Goal: Book appointment/travel/reservation

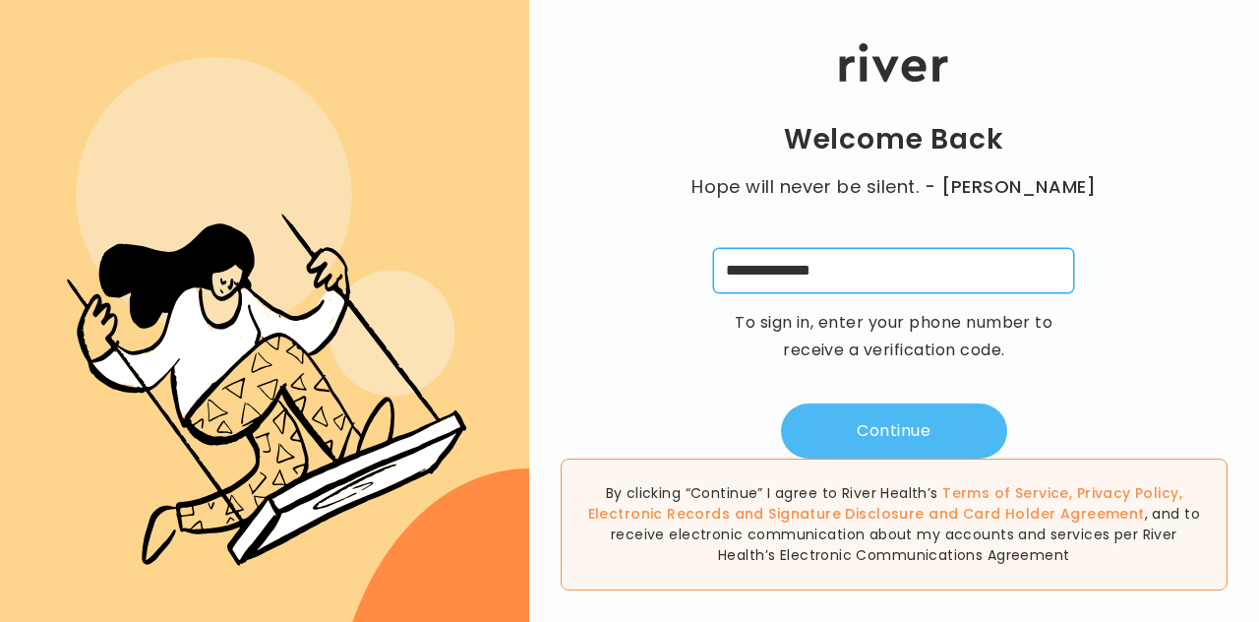
type input "**********"
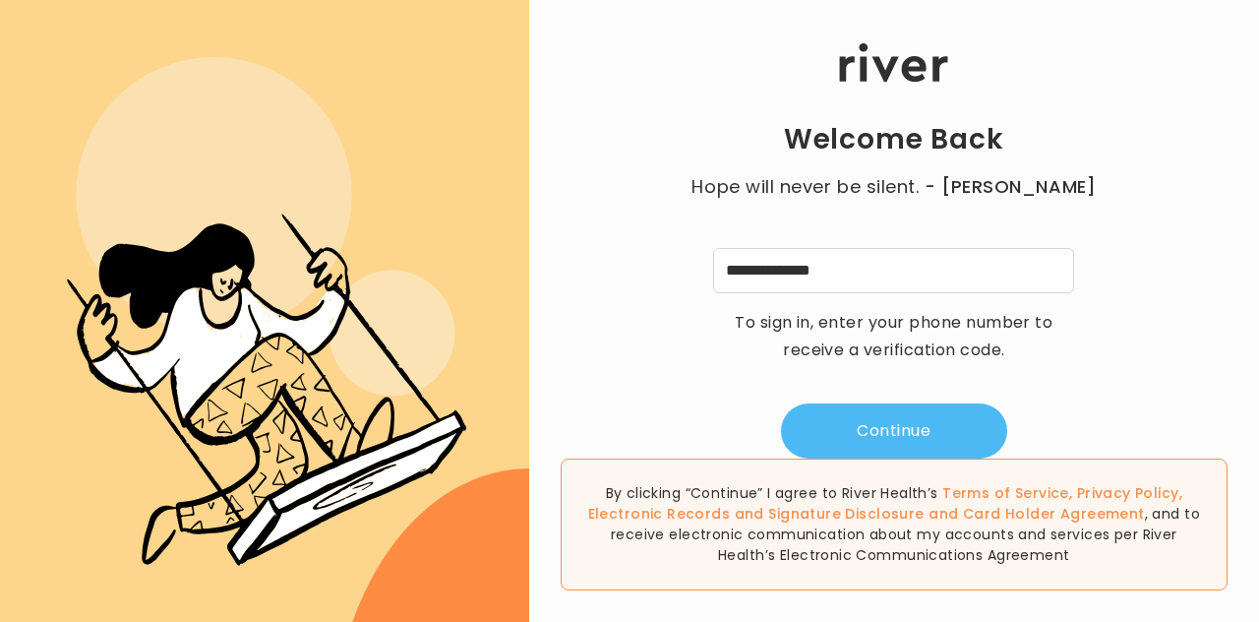
click at [885, 428] on button "Continue" at bounding box center [894, 430] width 226 height 55
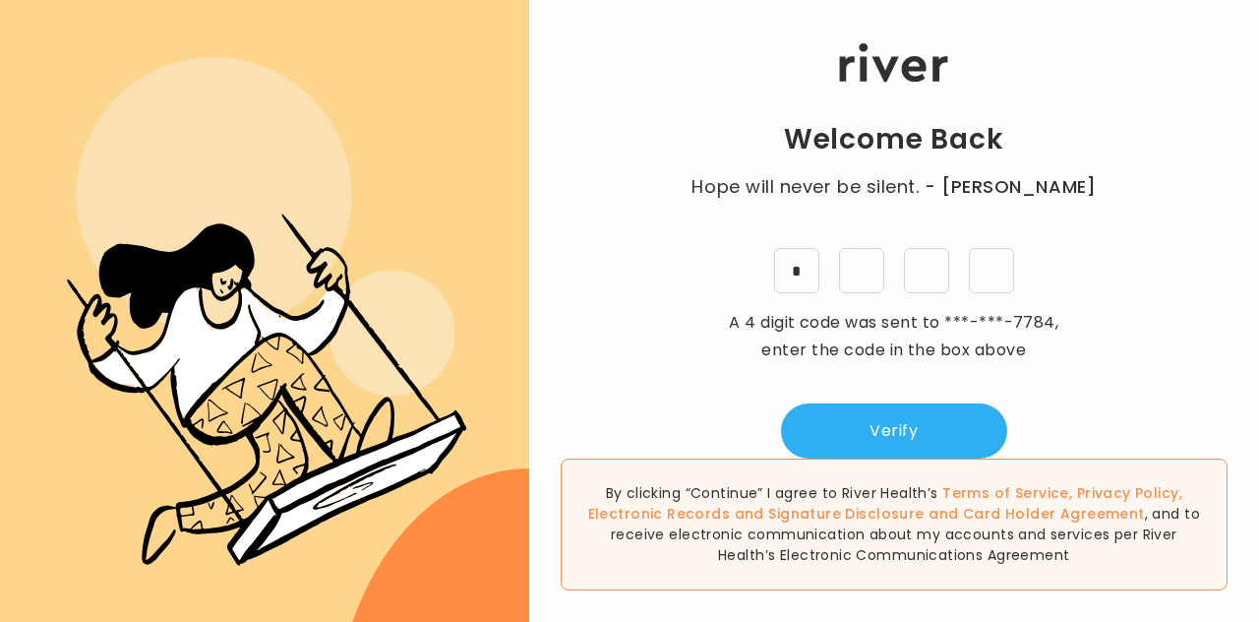
type input "*"
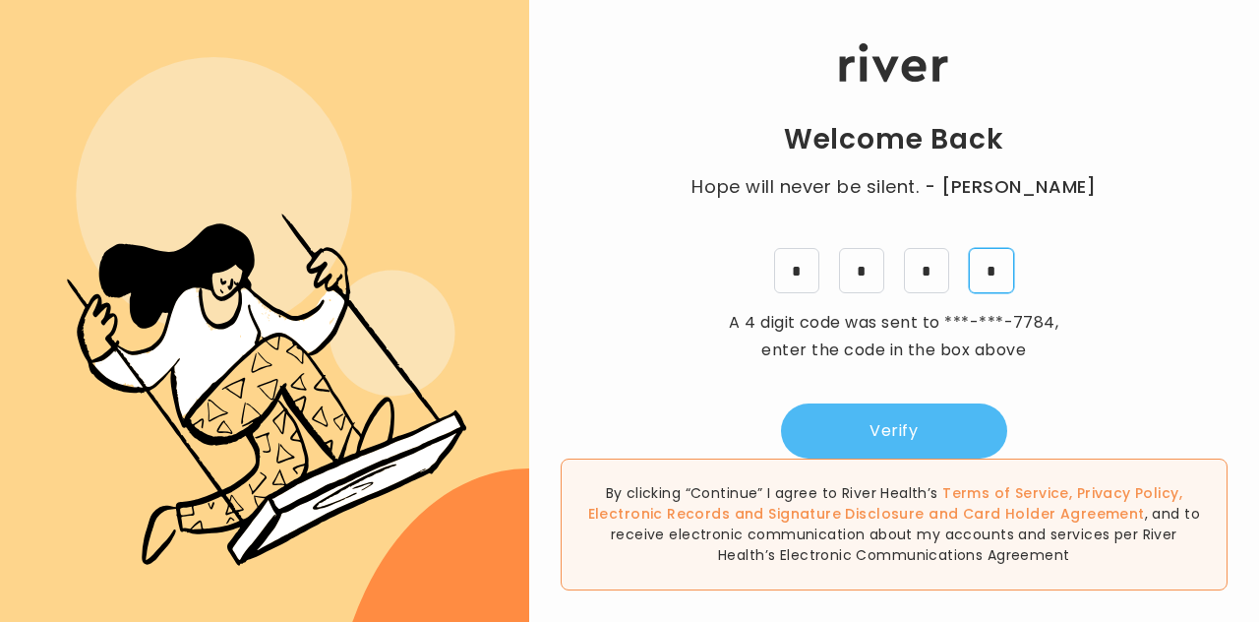
type input "*"
click at [922, 431] on button "Verify" at bounding box center [894, 430] width 226 height 55
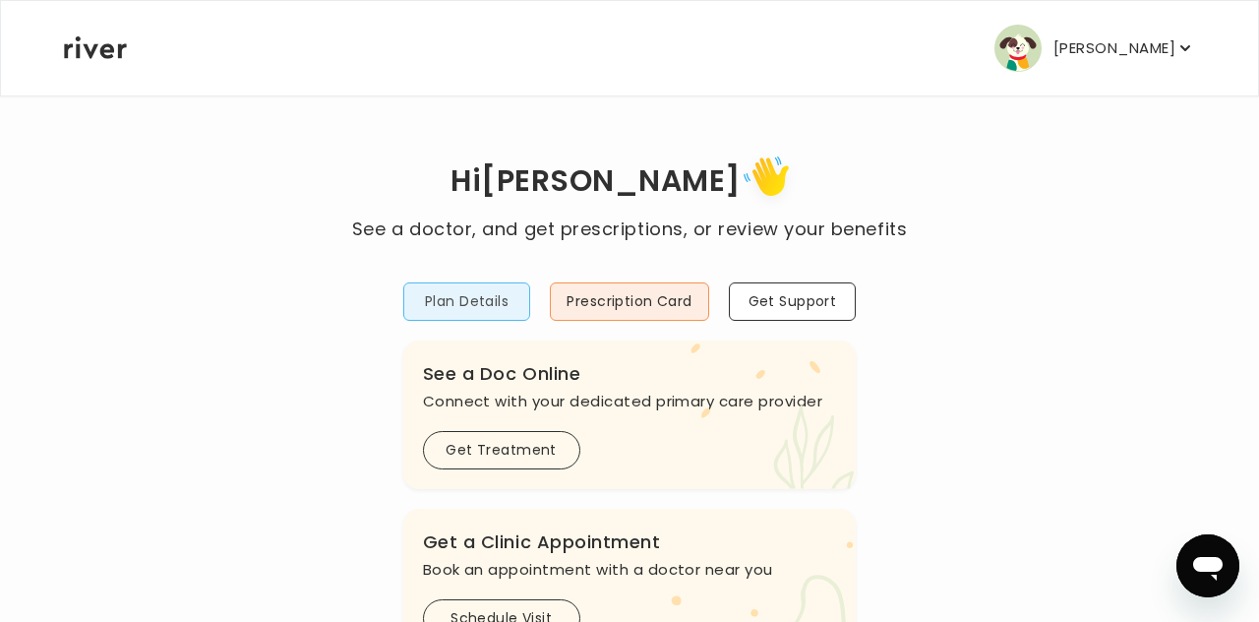
click at [498, 287] on button "Plan Details" at bounding box center [467, 301] width 128 height 38
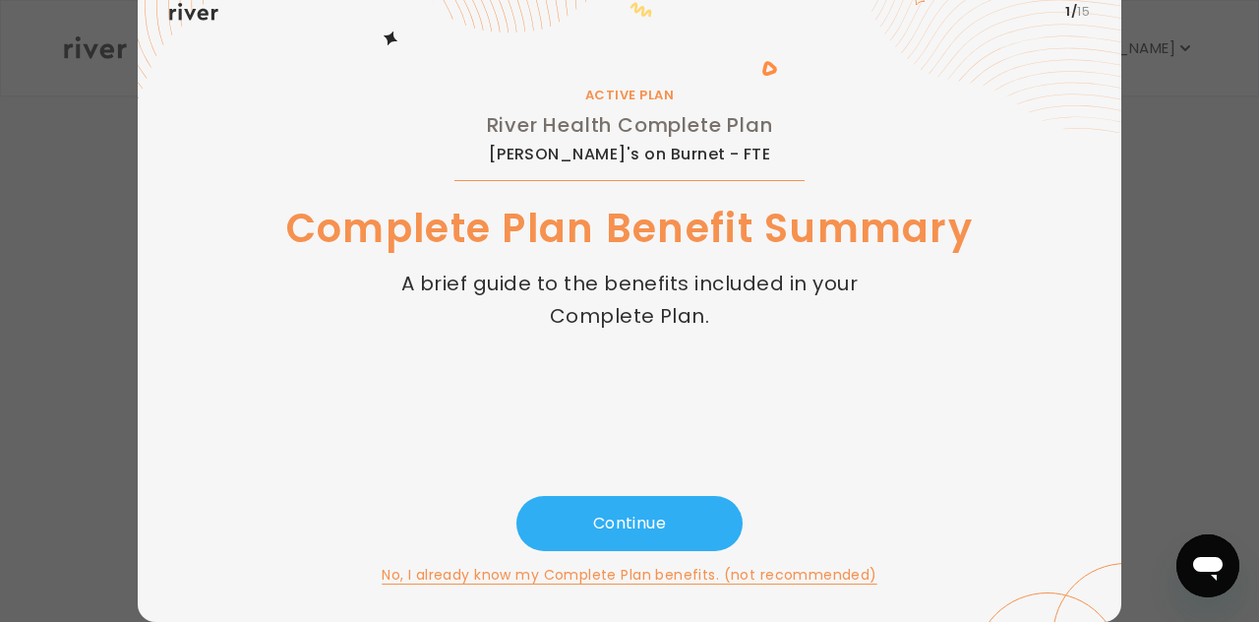
scroll to position [81, 0]
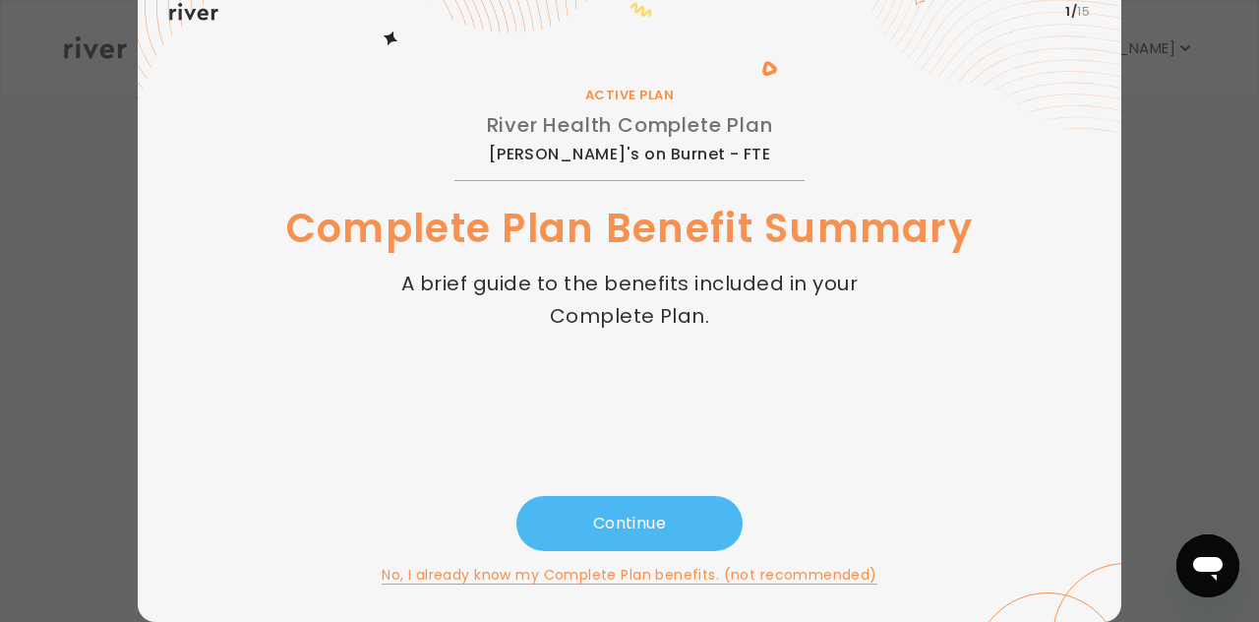
click at [599, 509] on button "Continue" at bounding box center [629, 523] width 226 height 55
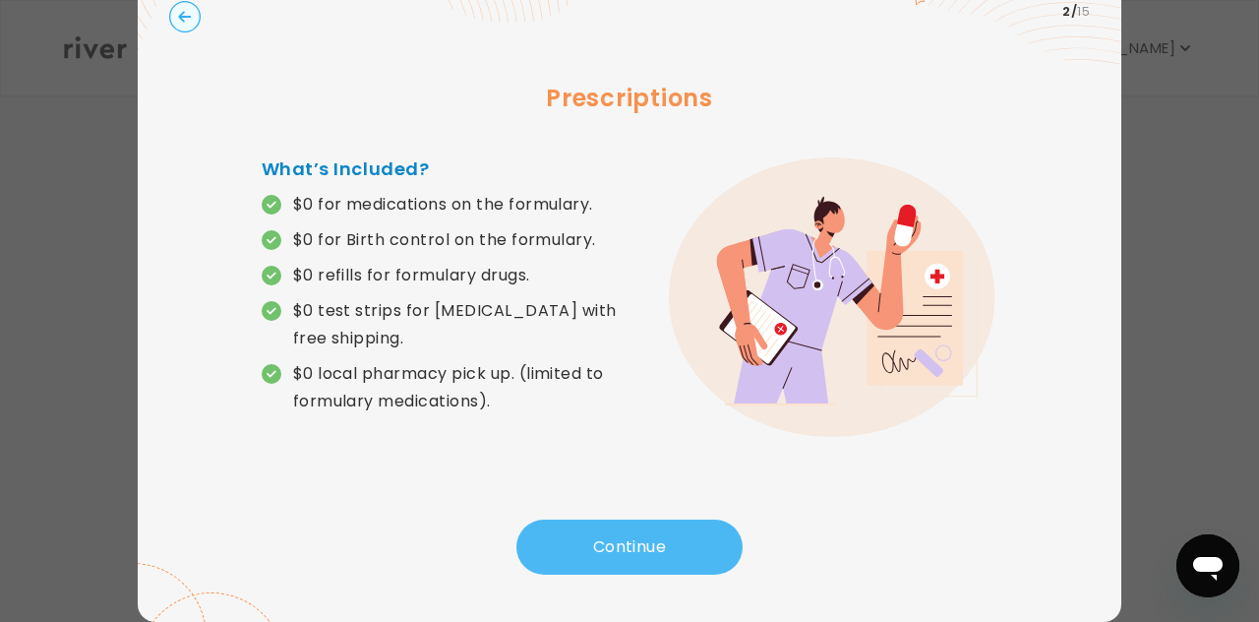
click at [622, 528] on button "Continue" at bounding box center [629, 546] width 226 height 55
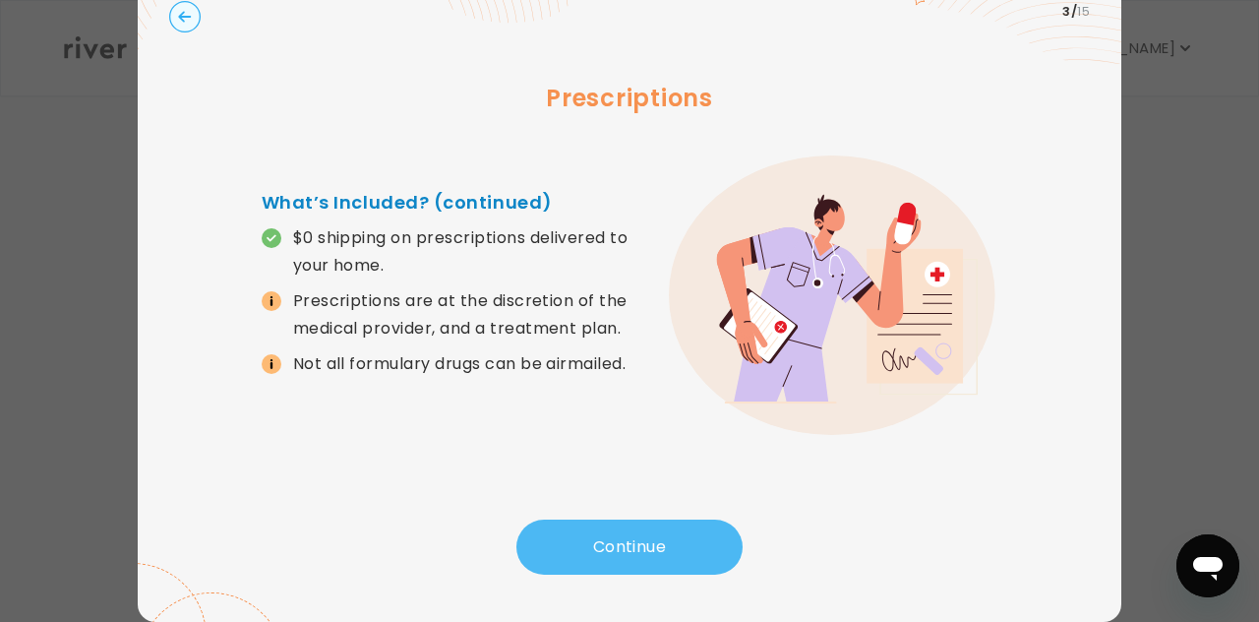
click at [622, 533] on button "Continue" at bounding box center [629, 546] width 226 height 55
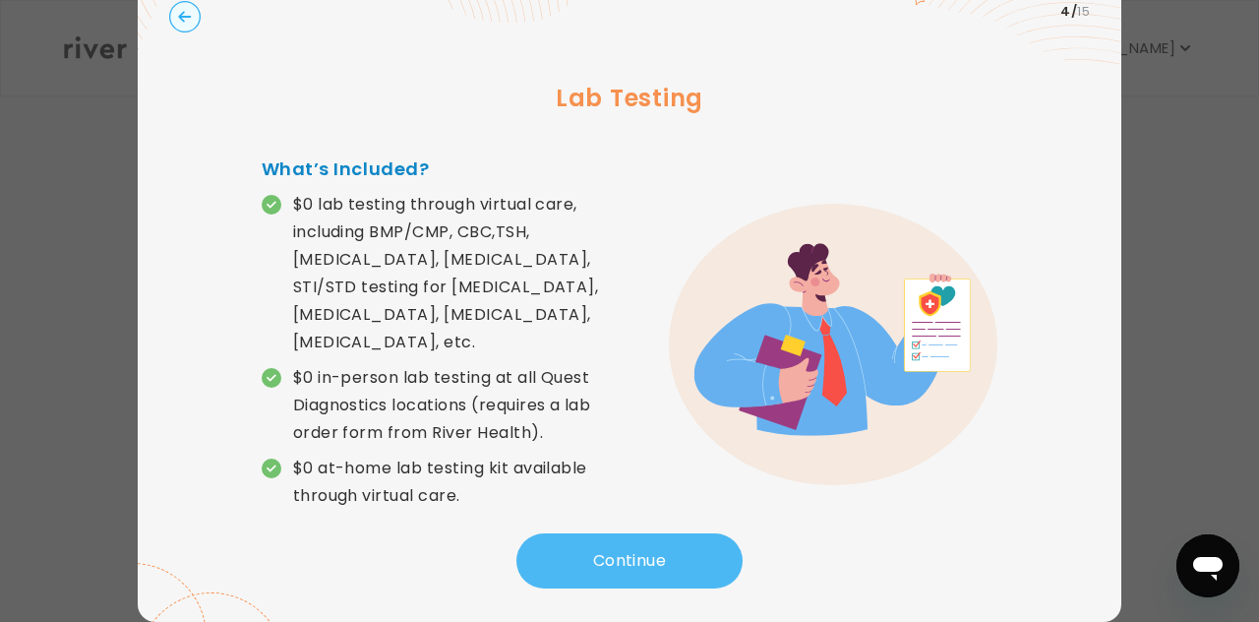
click at [616, 533] on button "Continue" at bounding box center [629, 560] width 226 height 55
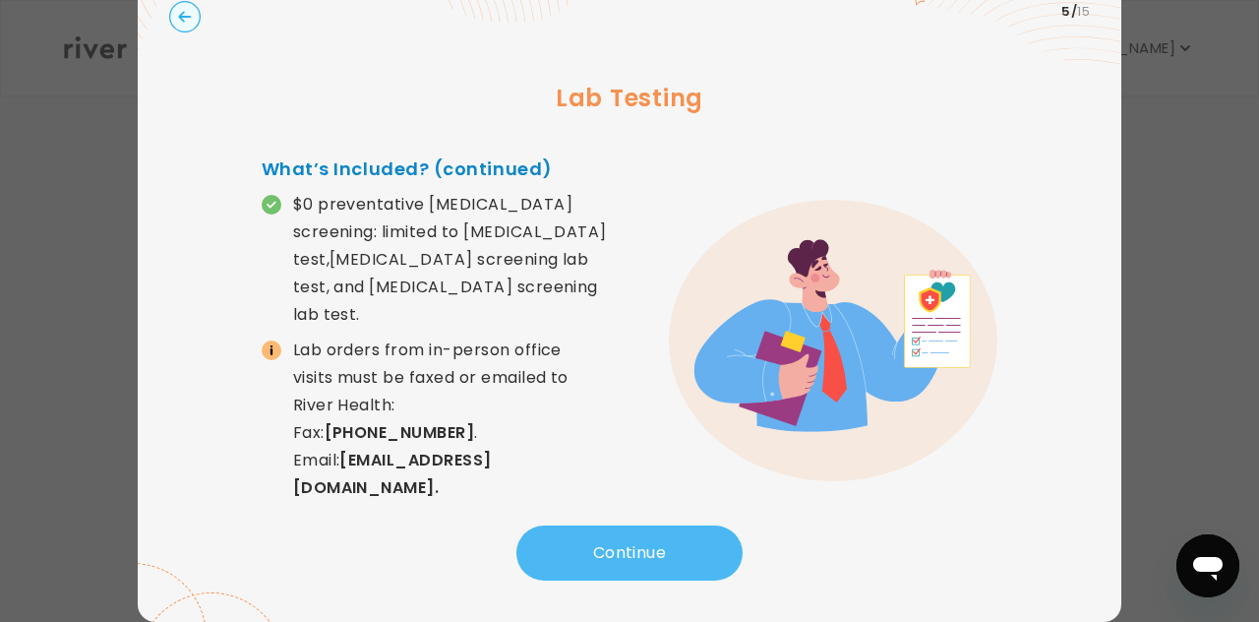
click at [615, 537] on button "Continue" at bounding box center [629, 552] width 226 height 55
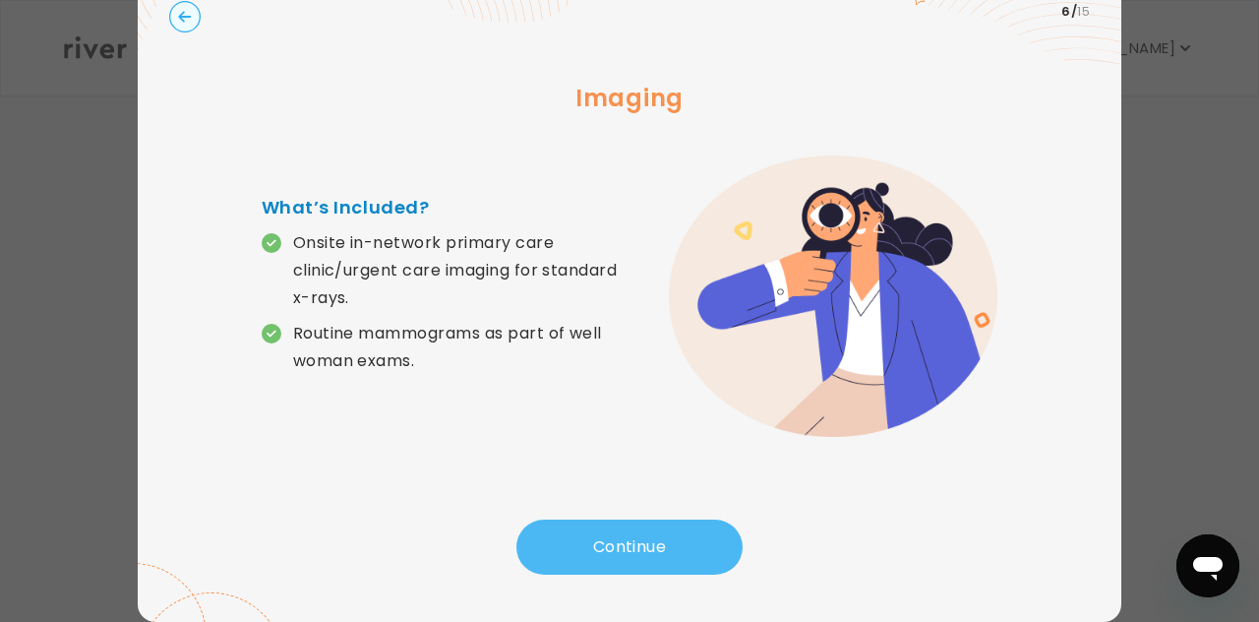
click at [615, 537] on button "Continue" at bounding box center [629, 546] width 226 height 55
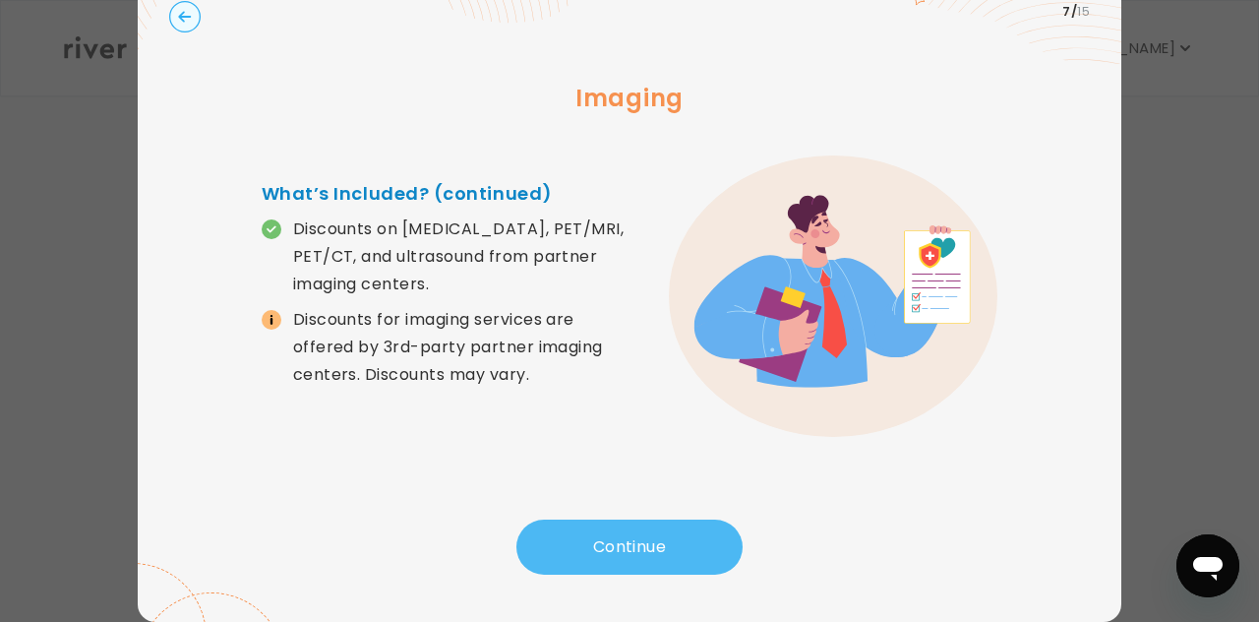
click at [609, 543] on button "Continue" at bounding box center [629, 546] width 226 height 55
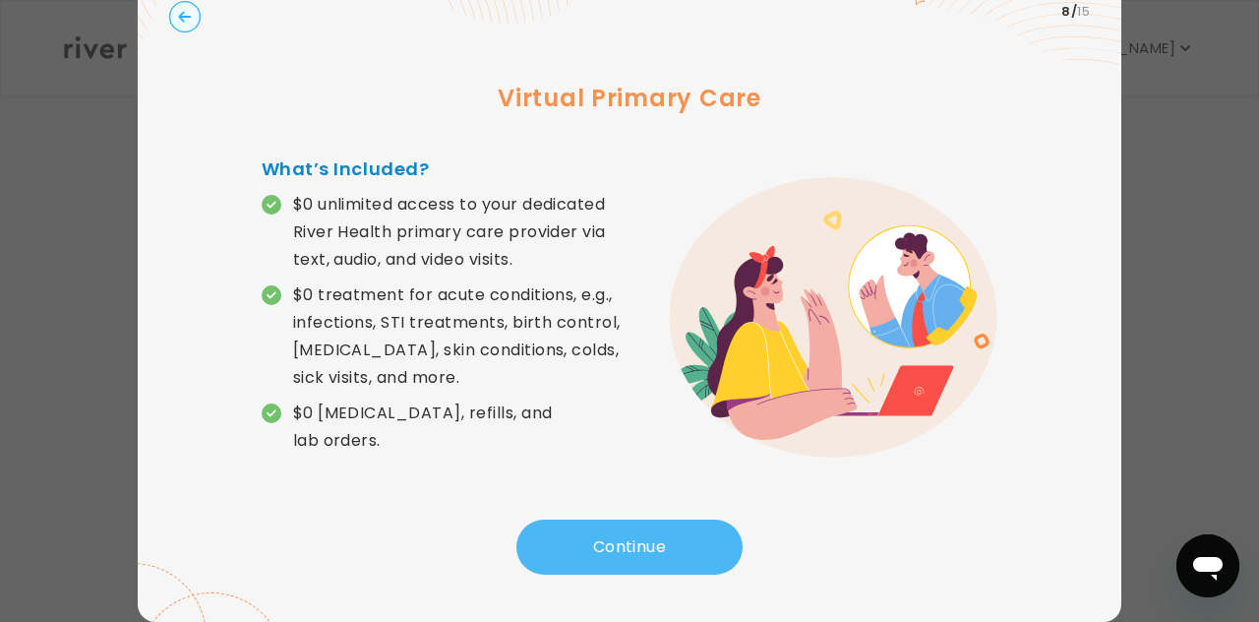
click at [606, 523] on button "Continue" at bounding box center [629, 546] width 226 height 55
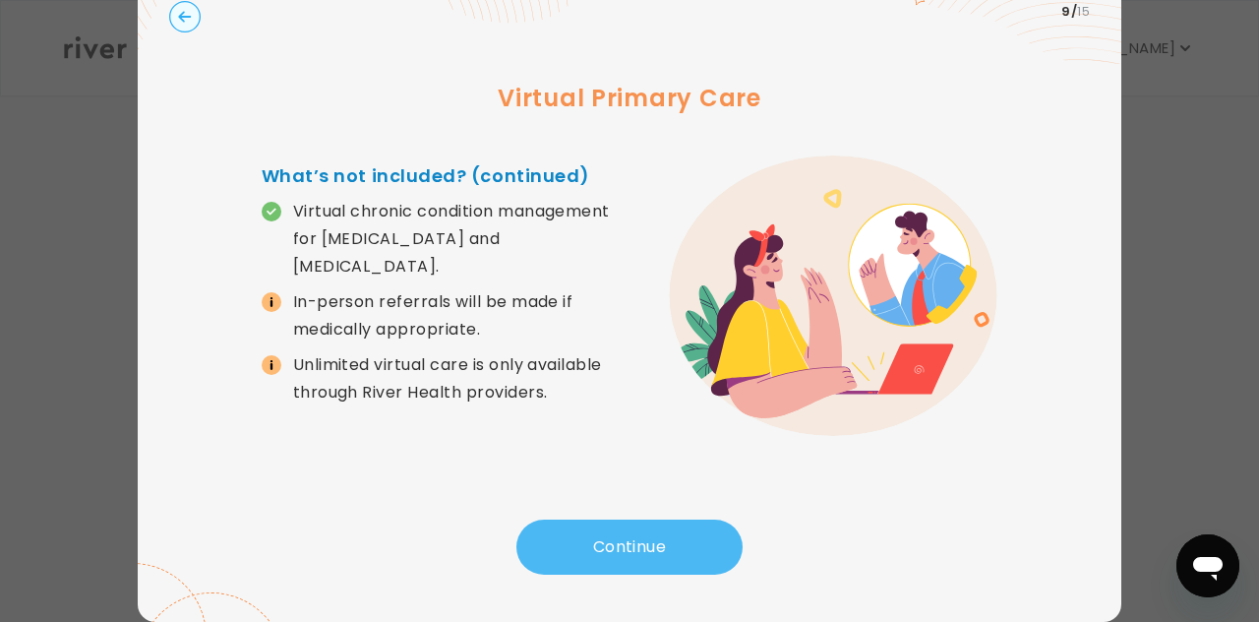
click at [606, 527] on button "Continue" at bounding box center [629, 546] width 226 height 55
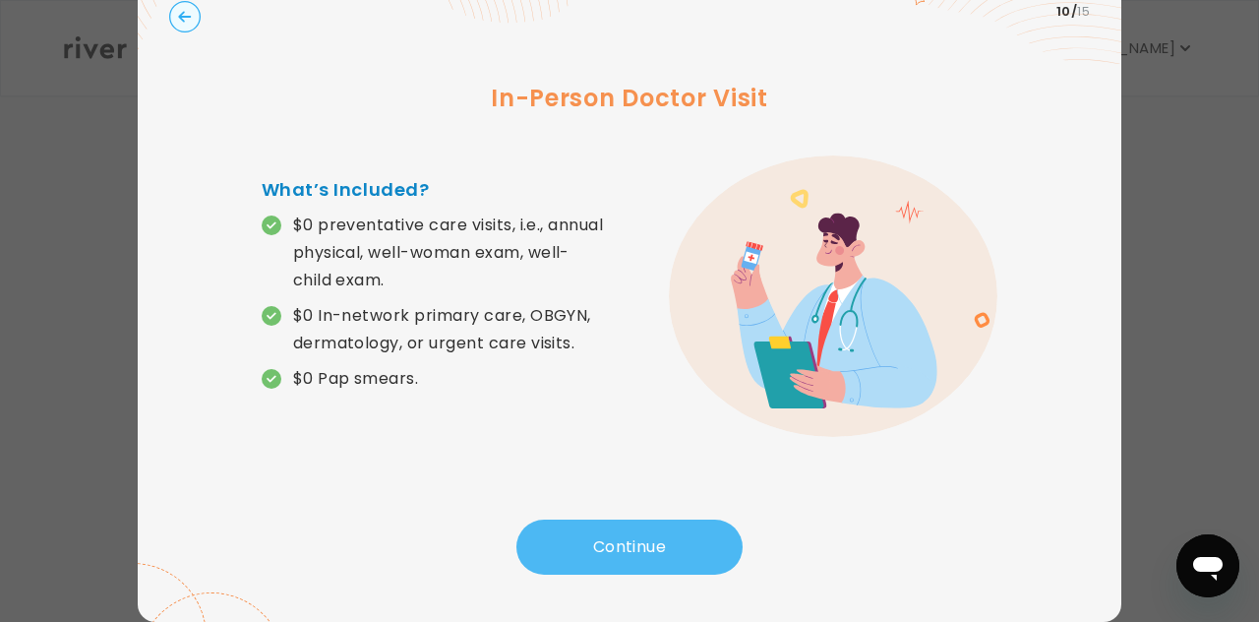
click at [606, 535] on button "Continue" at bounding box center [629, 546] width 226 height 55
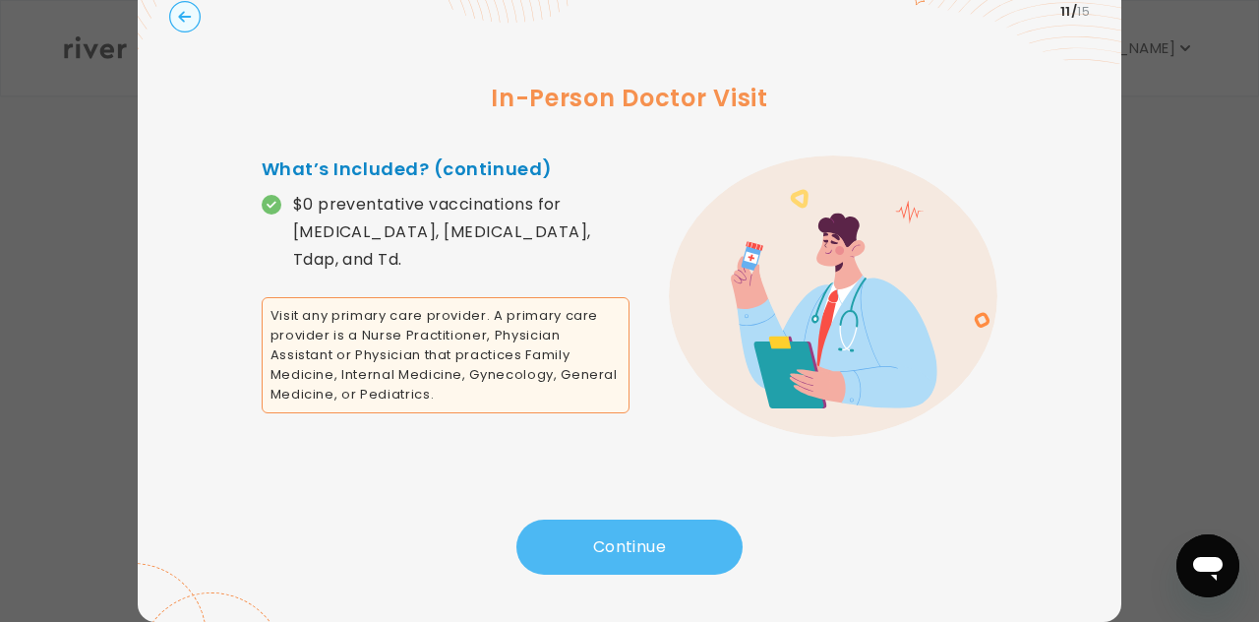
click at [600, 533] on button "Continue" at bounding box center [629, 546] width 226 height 55
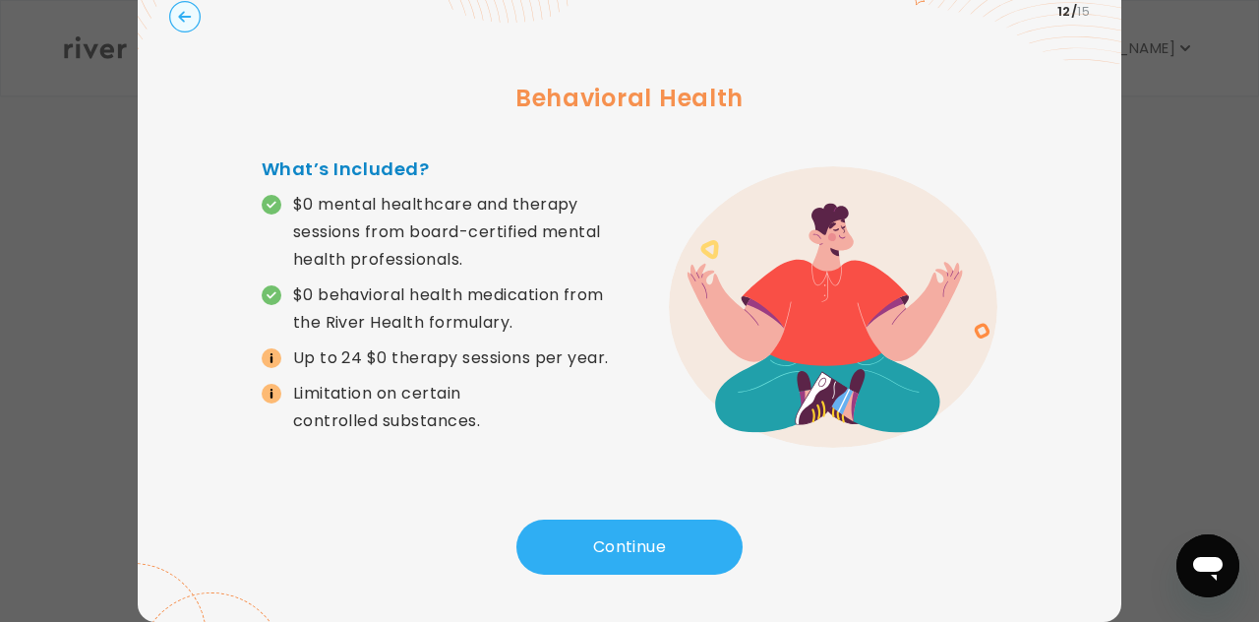
click at [175, 15] on circle "button" at bounding box center [185, 17] width 30 height 30
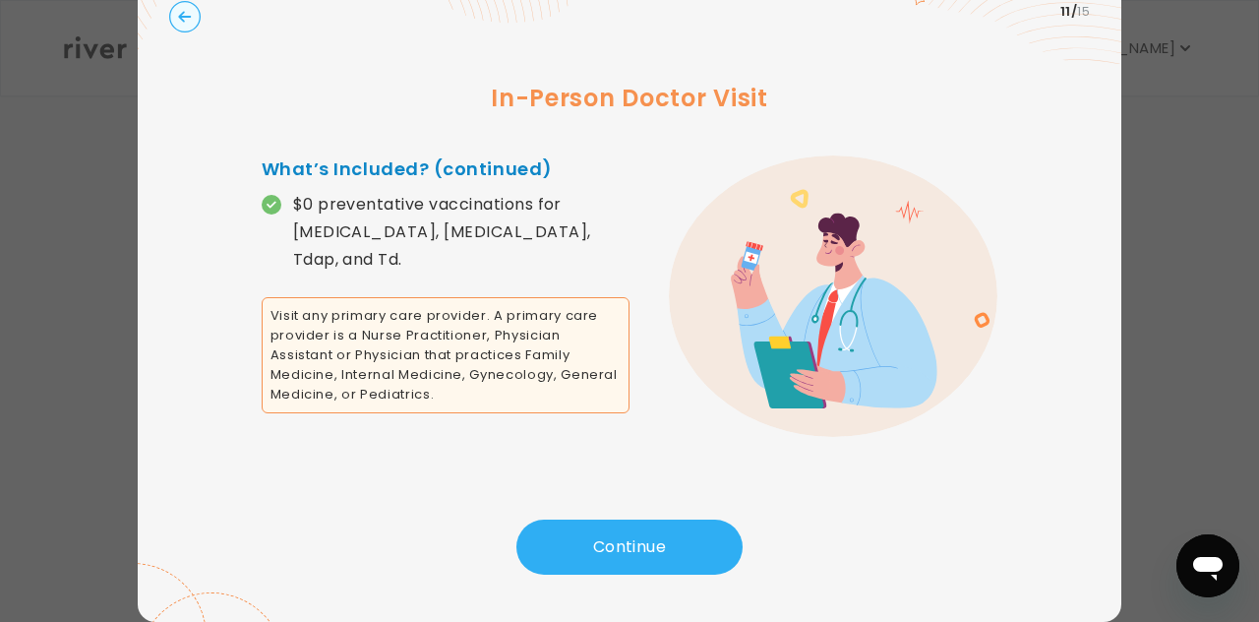
click at [175, 15] on circle "button" at bounding box center [185, 17] width 30 height 30
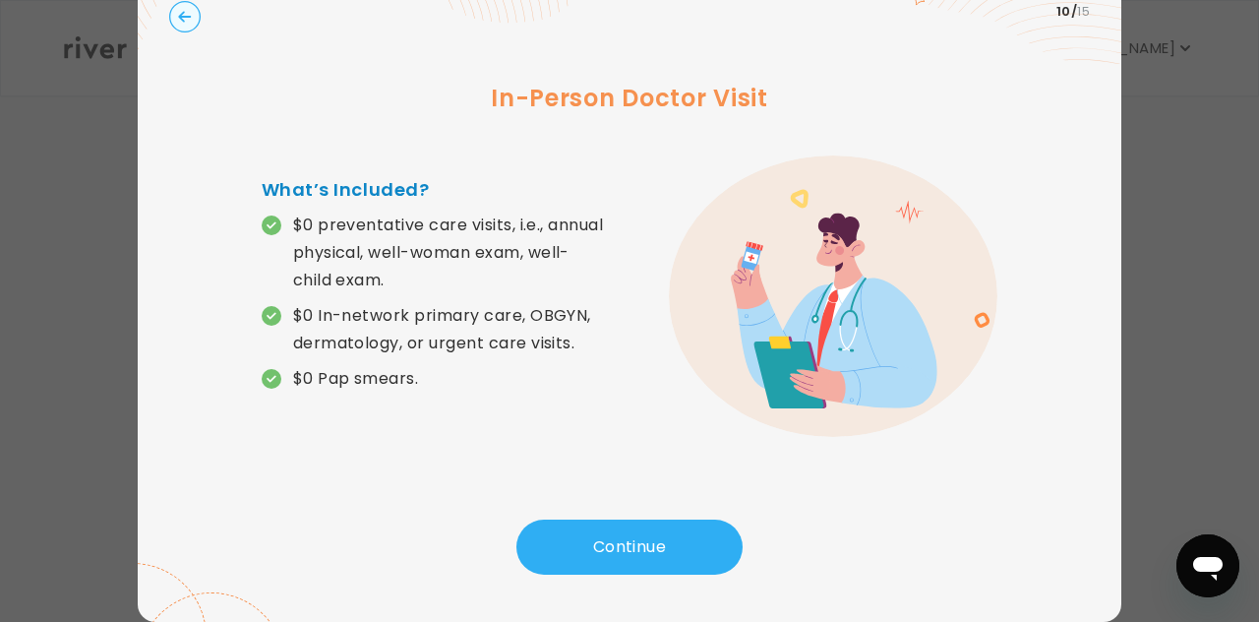
click at [175, 15] on circle "button" at bounding box center [185, 17] width 30 height 30
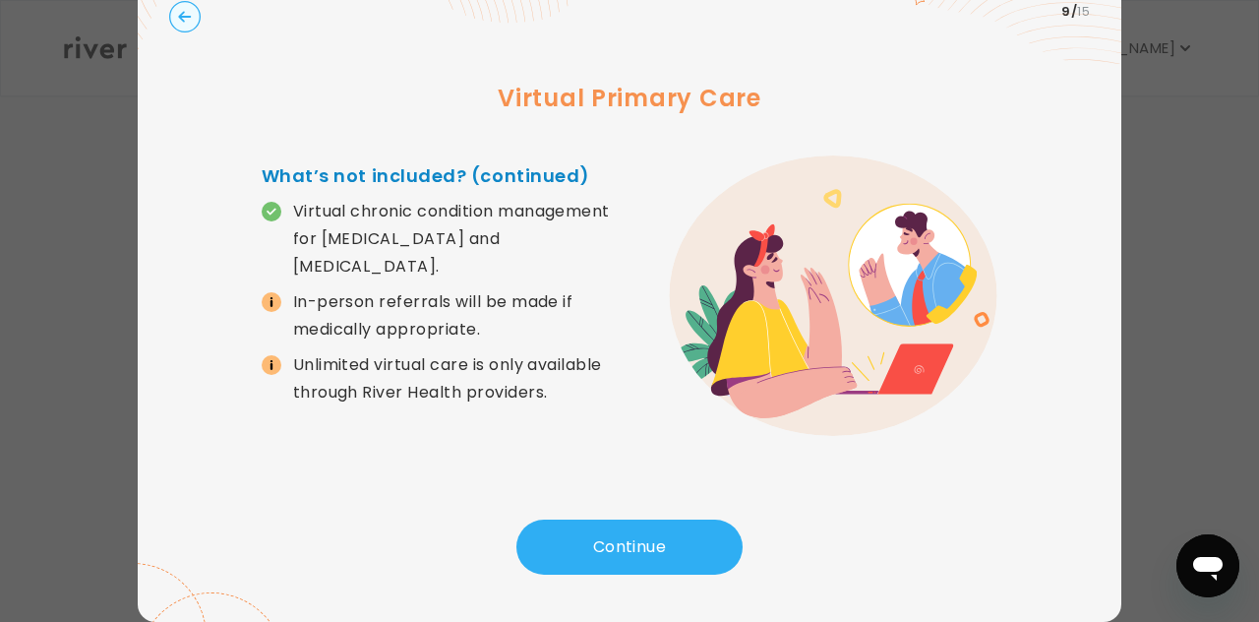
click at [175, 15] on circle "button" at bounding box center [185, 17] width 30 height 30
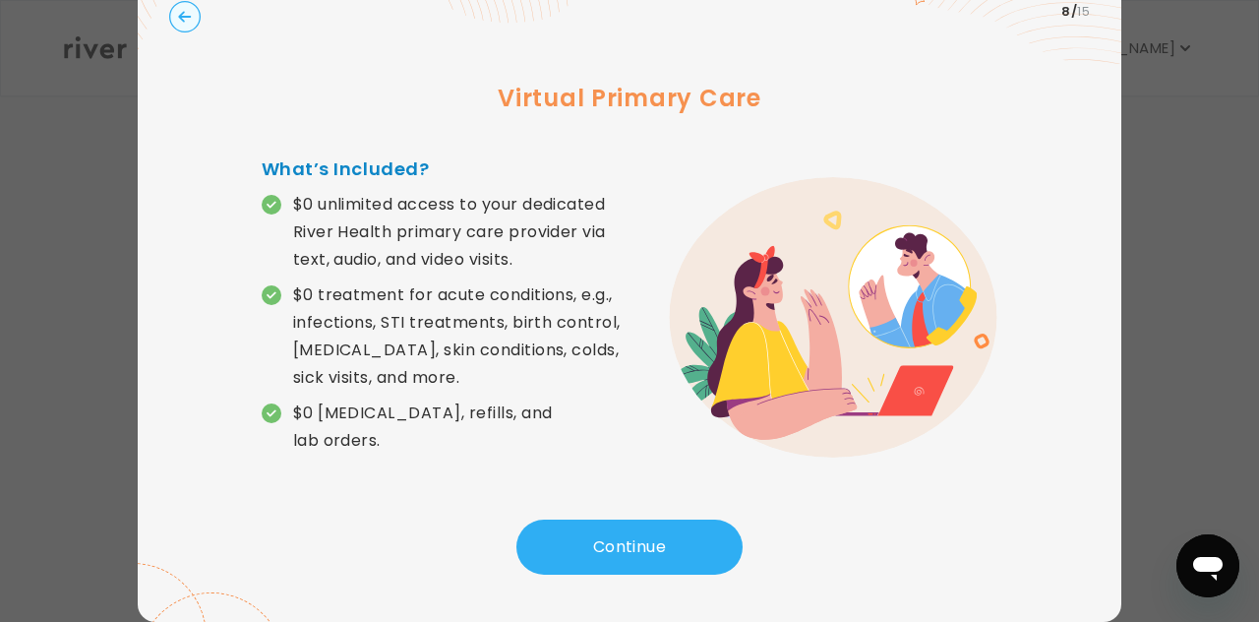
click at [175, 15] on circle "button" at bounding box center [185, 17] width 30 height 30
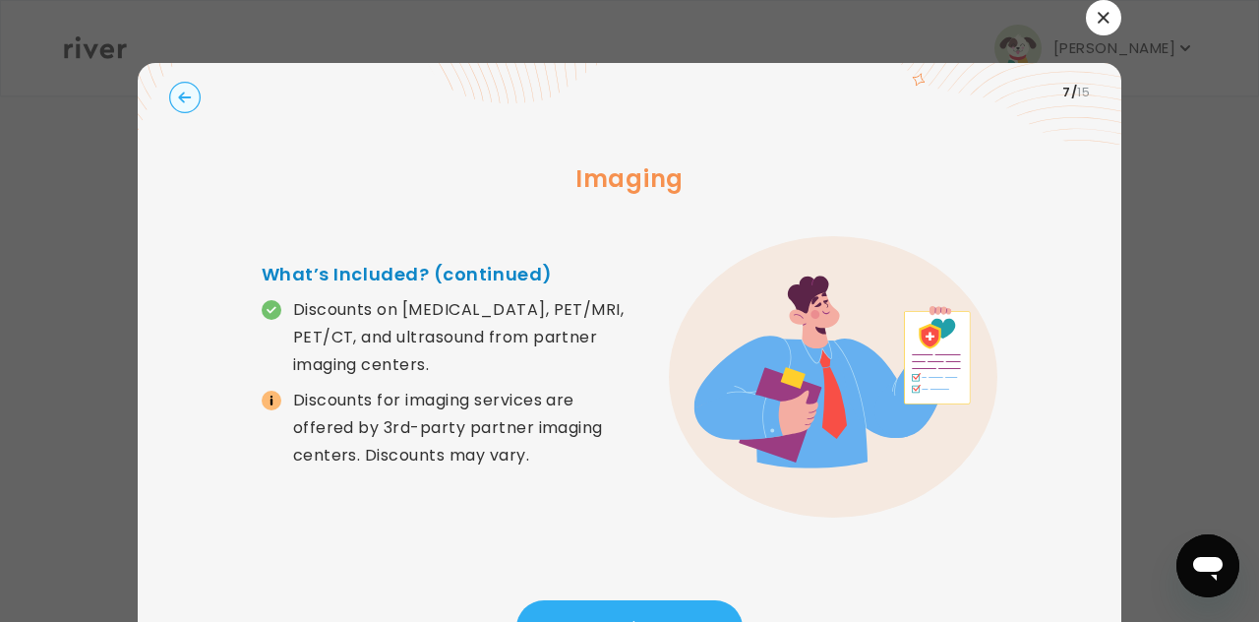
scroll to position [0, 0]
click at [1097, 21] on button "button" at bounding box center [1103, 17] width 35 height 35
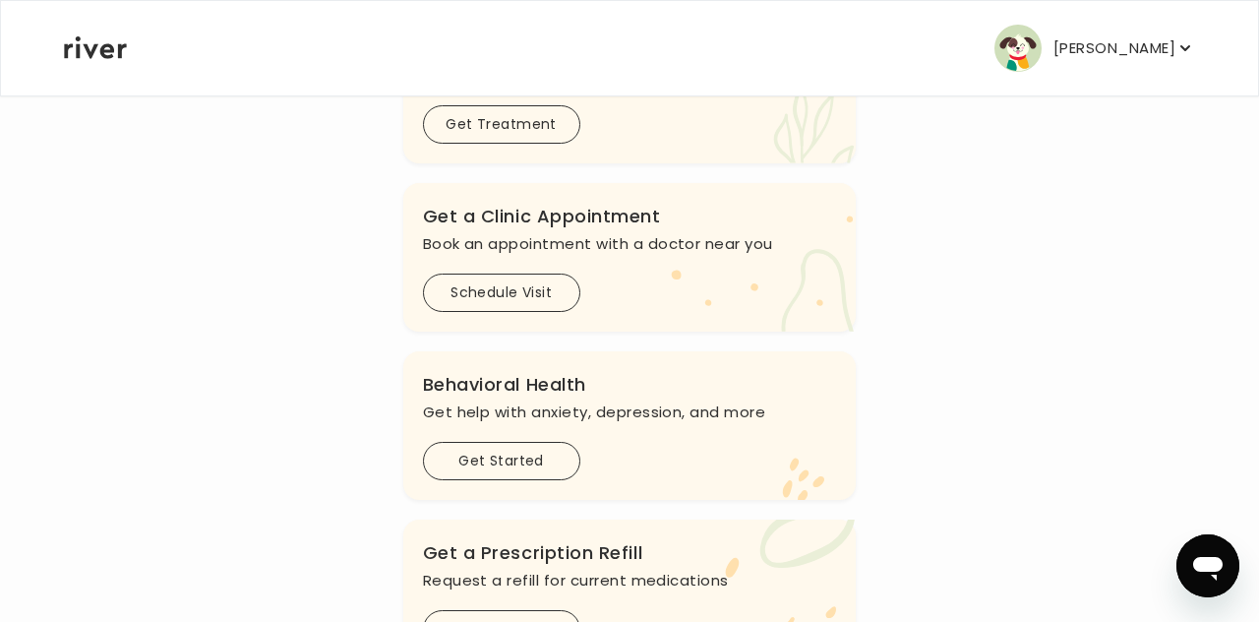
scroll to position [315, 0]
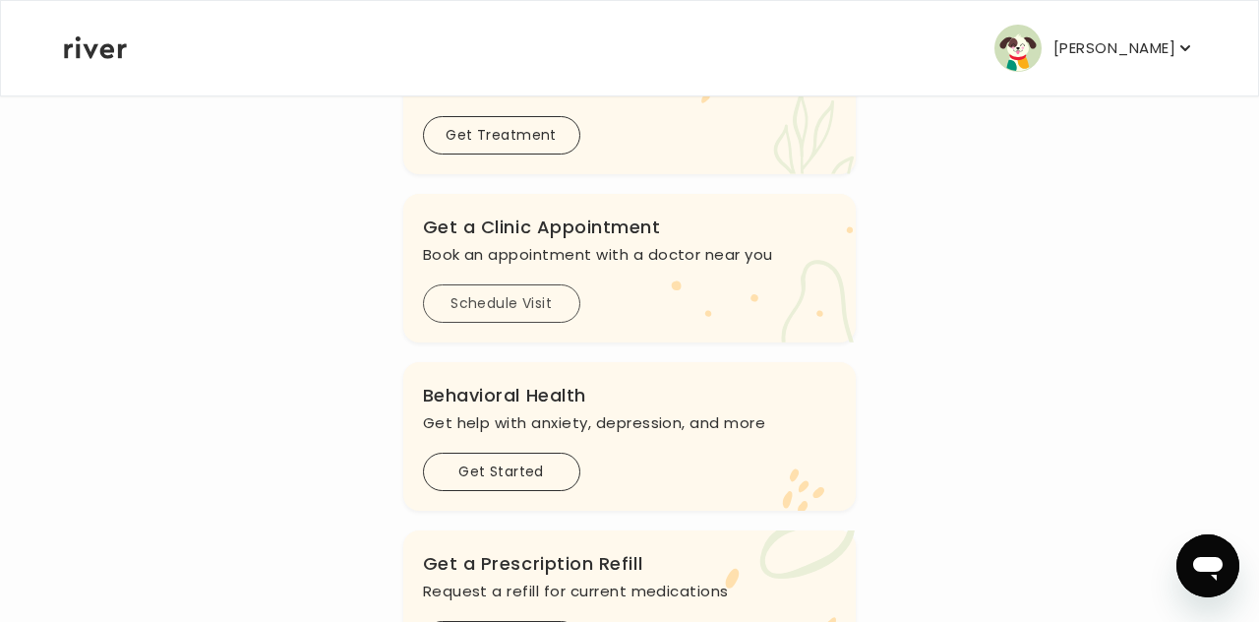
click at [553, 309] on button "Schedule Visit" at bounding box center [501, 303] width 157 height 38
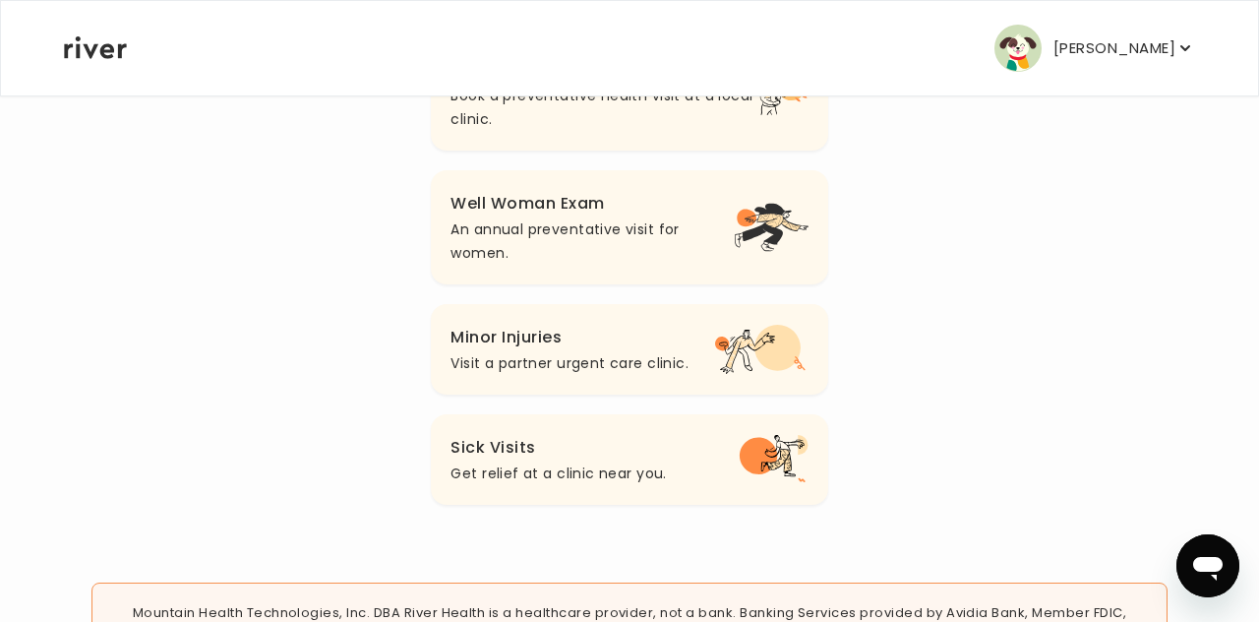
scroll to position [201, 0]
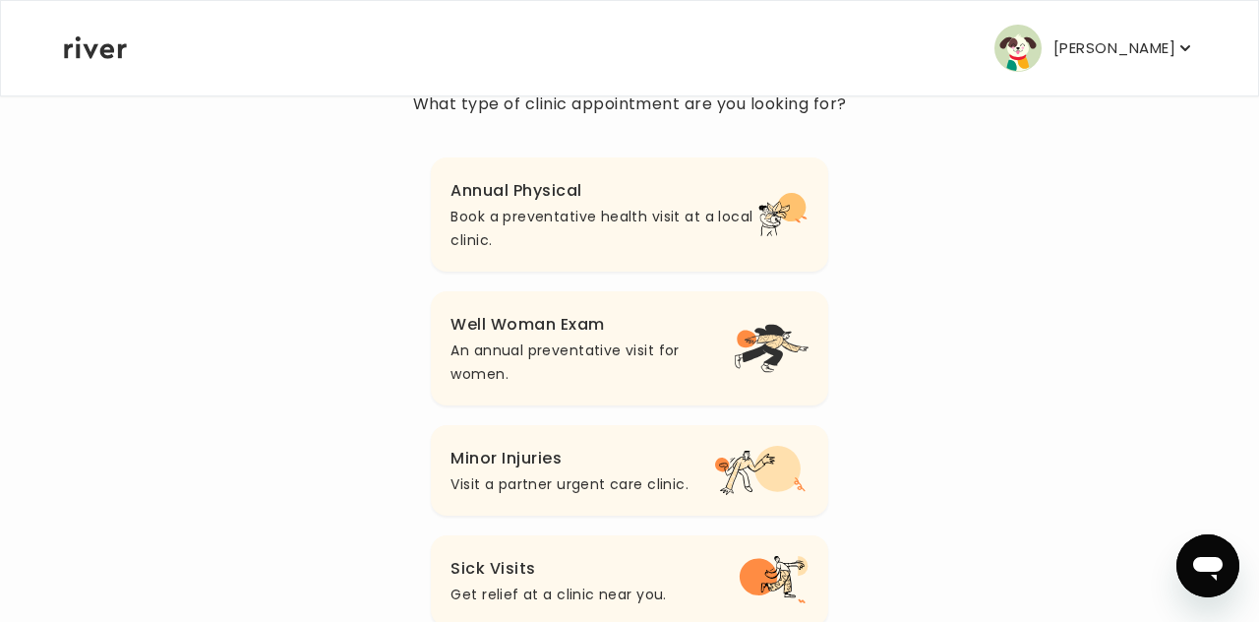
click at [662, 196] on h3 "Annual Physical" at bounding box center [604, 191] width 308 height 28
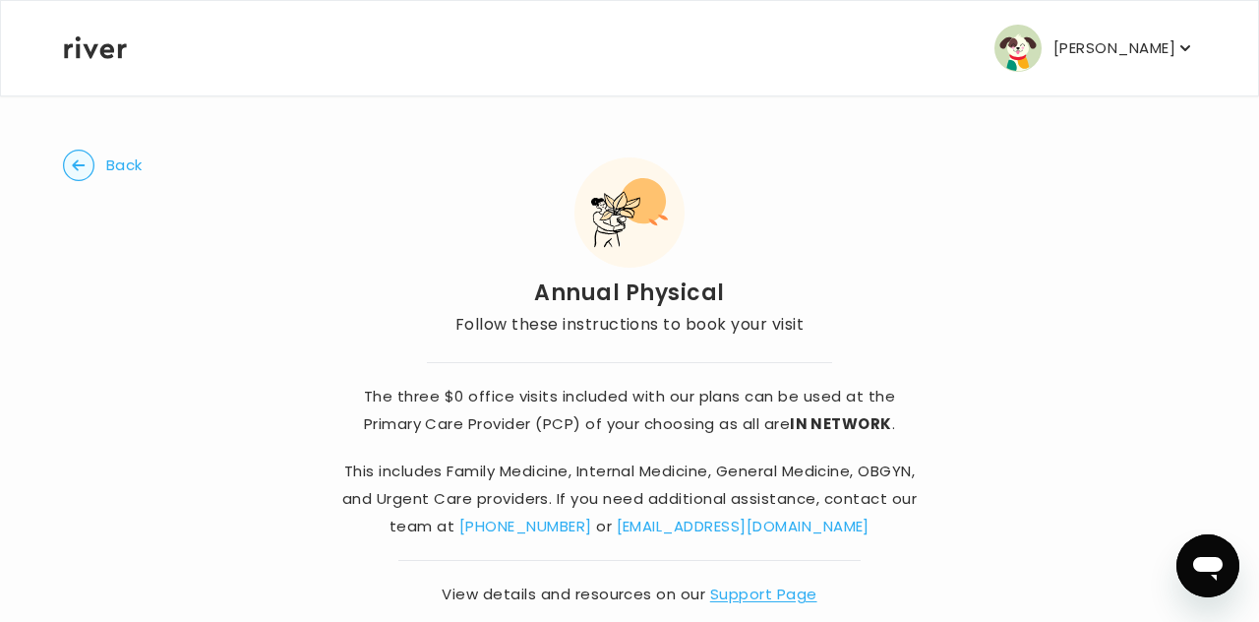
click at [82, 162] on circle "button" at bounding box center [79, 165] width 30 height 30
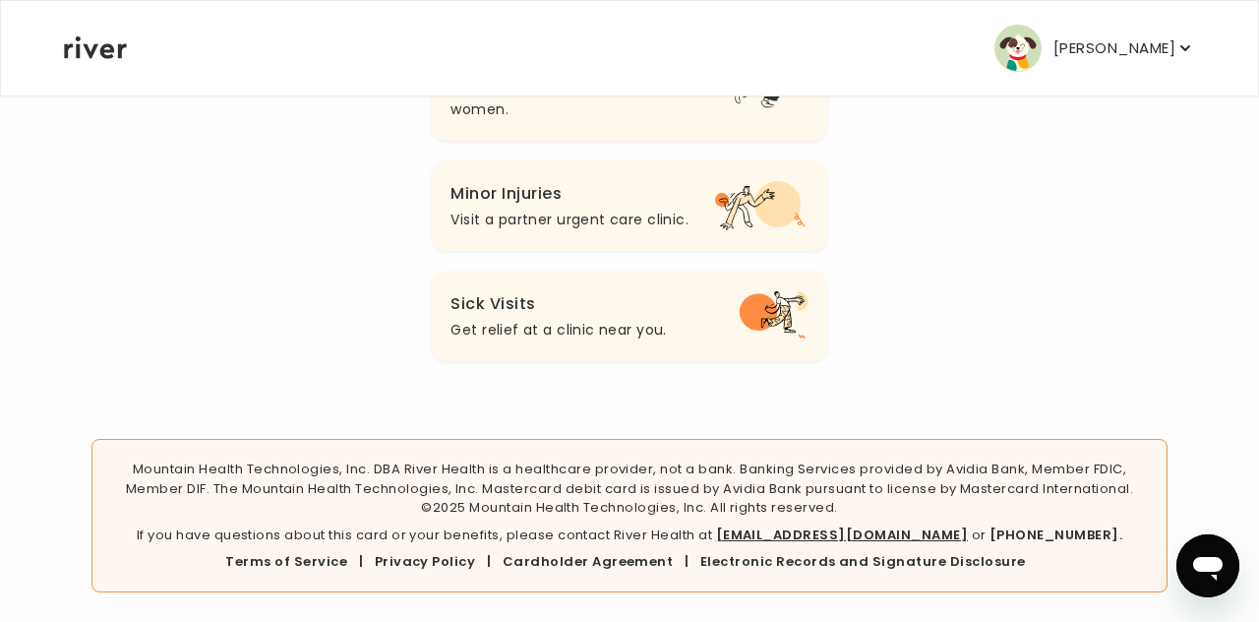
scroll to position [464, 0]
click at [590, 326] on p "Get relief at a clinic near you." at bounding box center [557, 331] width 215 height 24
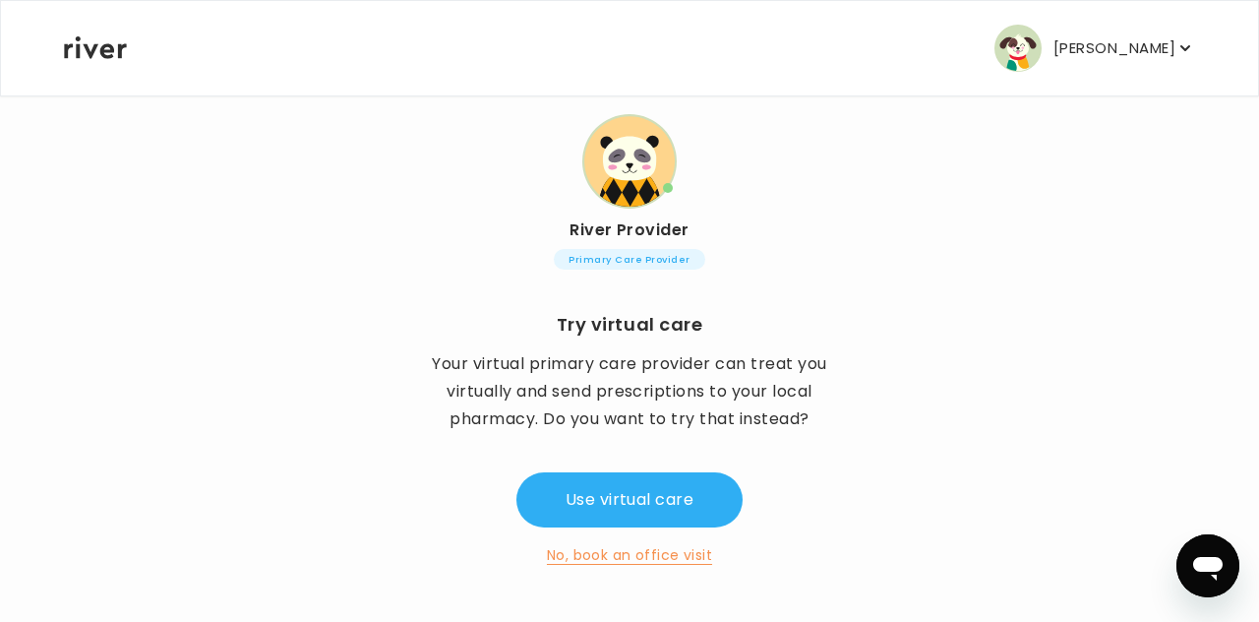
scroll to position [169, 0]
click at [614, 551] on button "No, book an office visit" at bounding box center [629, 555] width 165 height 24
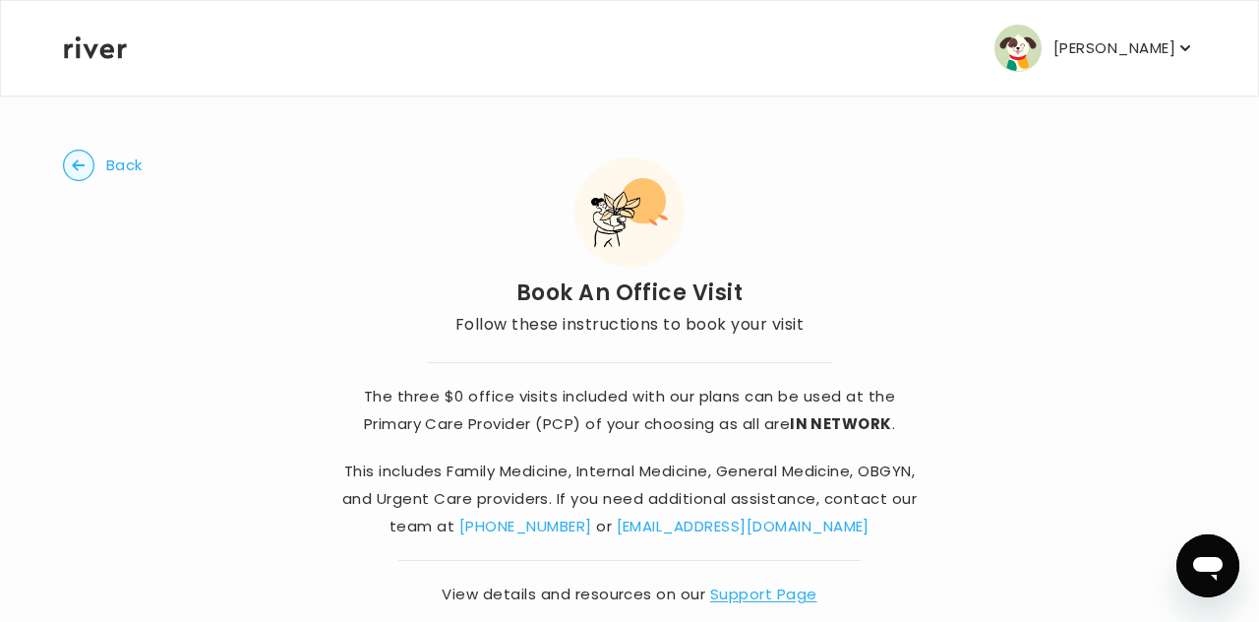
click at [83, 164] on circle "button" at bounding box center [79, 165] width 30 height 30
